Goal: Transaction & Acquisition: Obtain resource

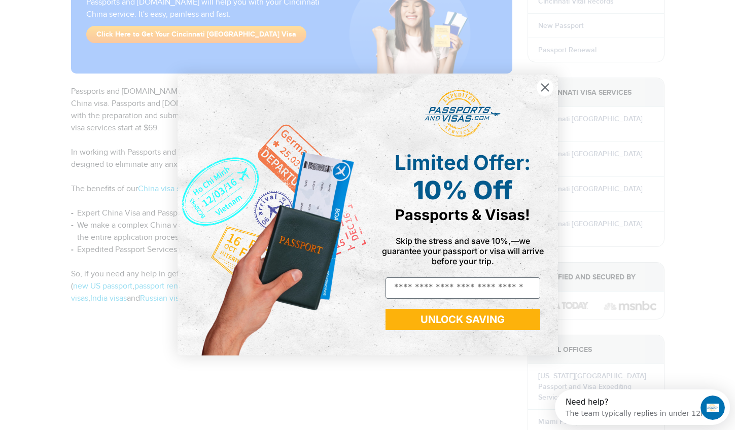
click at [543, 91] on circle "Close dialog" at bounding box center [544, 87] width 17 height 17
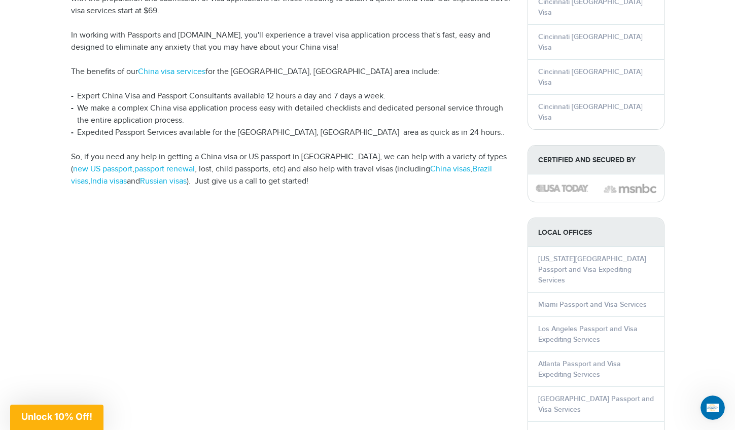
scroll to position [322, 0]
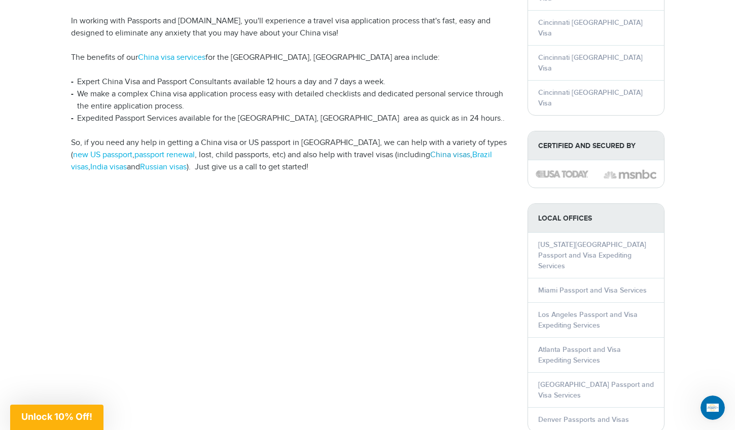
click at [430, 150] on link "China visas" at bounding box center [450, 155] width 40 height 10
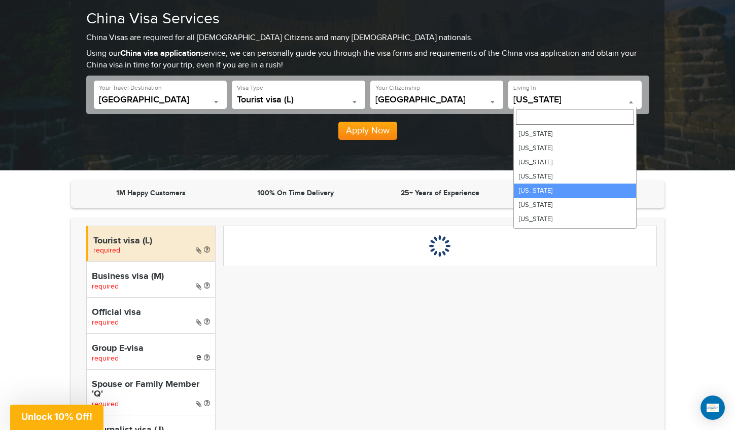
click at [542, 97] on span "[US_STATE]" at bounding box center [574, 100] width 123 height 10
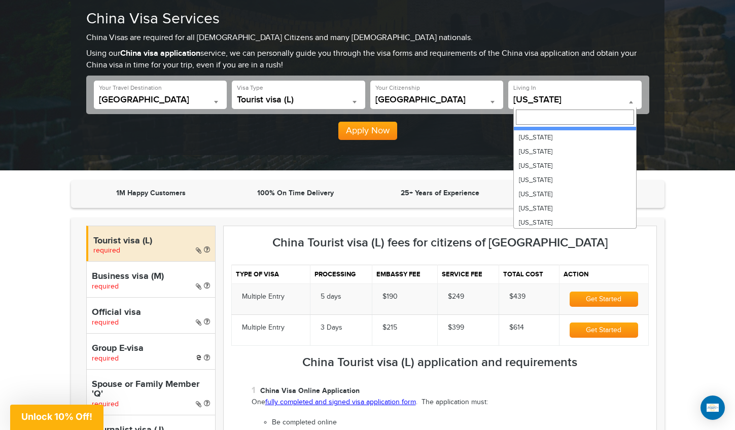
scroll to position [470, 0]
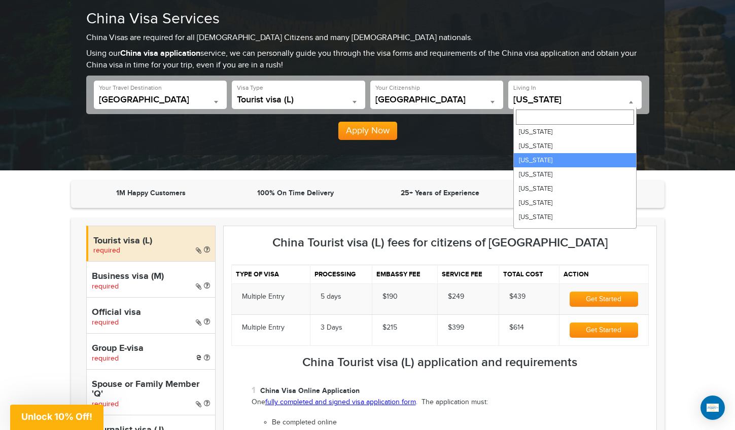
select select "**"
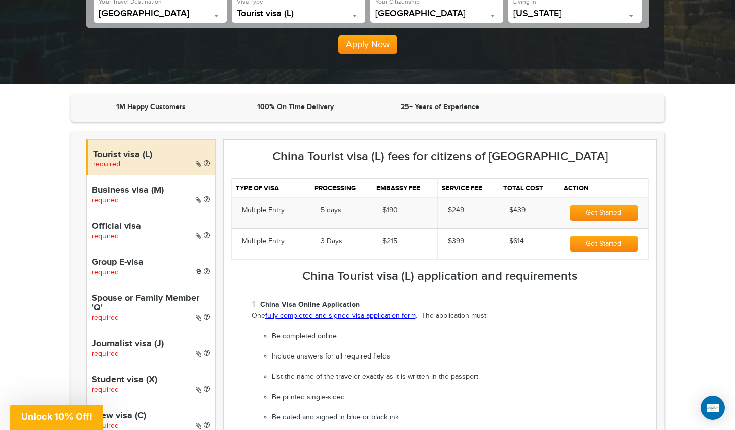
scroll to position [227, 0]
